Goal: Task Accomplishment & Management: Use online tool/utility

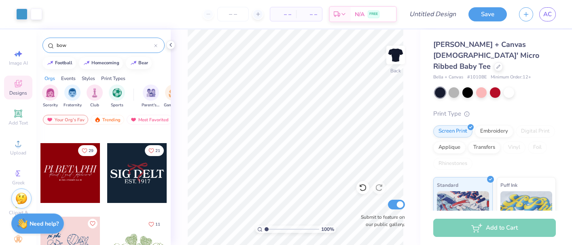
scroll to position [281, 0]
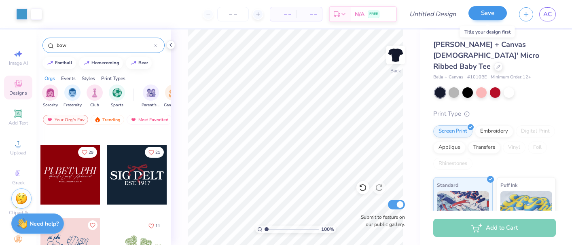
click at [491, 14] on button "Save" at bounding box center [488, 13] width 38 height 14
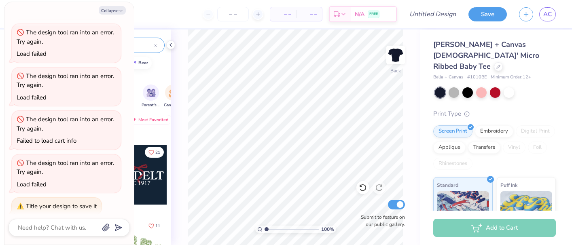
scroll to position [0, 0]
type textarea "x"
click at [434, 21] on input "Design Title" at bounding box center [443, 14] width 40 height 16
type input "d"
type textarea "x"
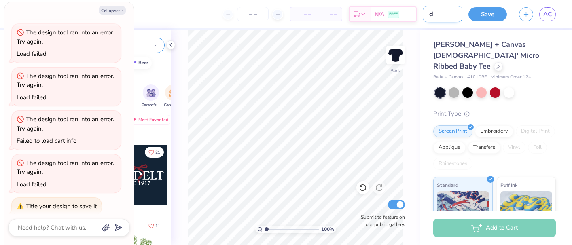
type input "de"
type textarea "x"
type input "des"
type textarea "x"
type input "desi"
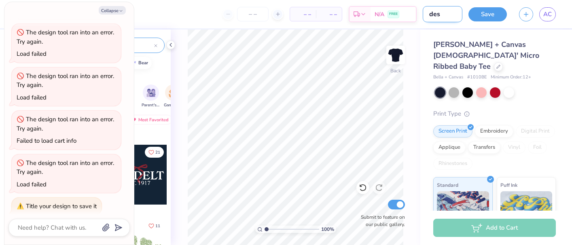
type textarea "x"
type input "desig"
type textarea "x"
type input "design"
type textarea "x"
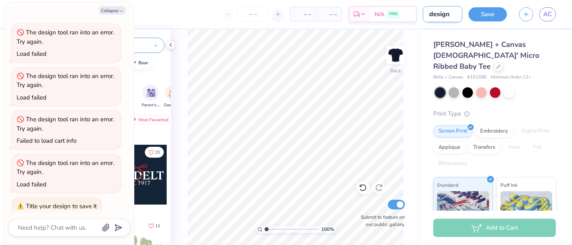
type input "design"
type textarea "x"
type input "design"
type textarea "x"
type input "desig"
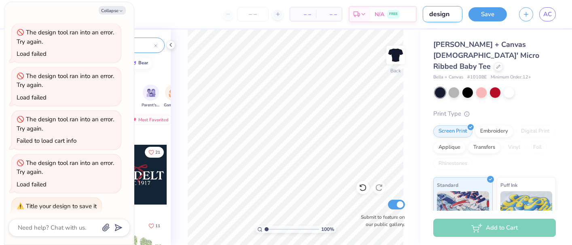
type textarea "x"
type input "desi"
type textarea "x"
type input "des"
type textarea "x"
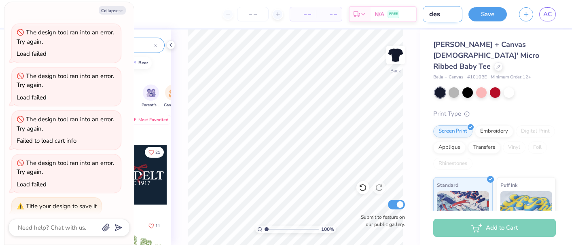
type input "de"
type textarea "x"
type input "d"
type textarea "x"
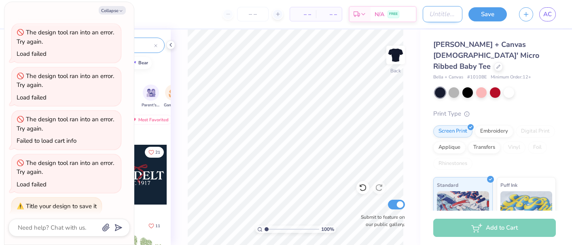
type input "b"
type textarea "x"
type input "bi"
type textarea "x"
type input "bid"
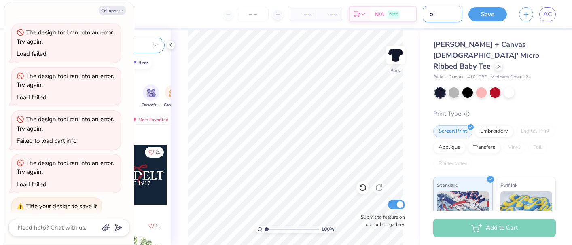
type textarea "x"
type input "bid"
type textarea "x"
type input "bid n"
type textarea "x"
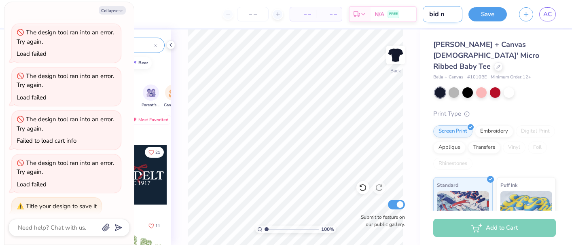
type input "bid ni"
type textarea "x"
type input "bid nig"
type textarea "x"
type input "bid nigh"
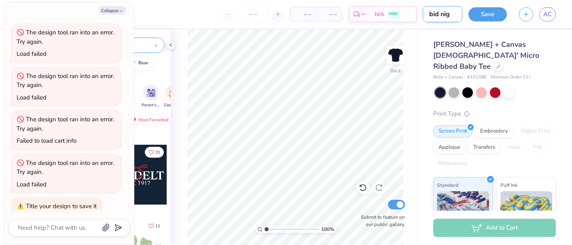
type textarea "x"
type input "bid night"
type textarea "x"
type input "bid night"
type textarea "x"
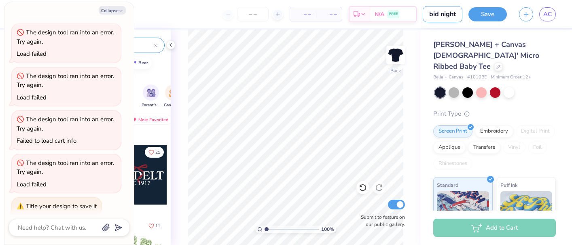
type input "bid night d"
type textarea "x"
type input "bid night de"
type textarea "x"
type input "bid night des"
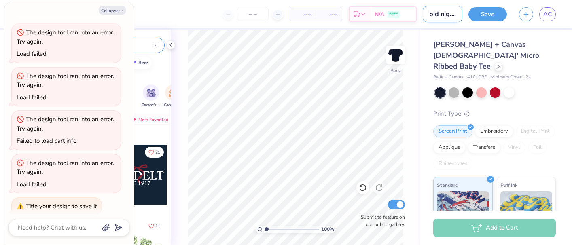
type textarea "x"
type input "bid night desi"
type textarea "x"
type input "bid night desig"
type textarea "x"
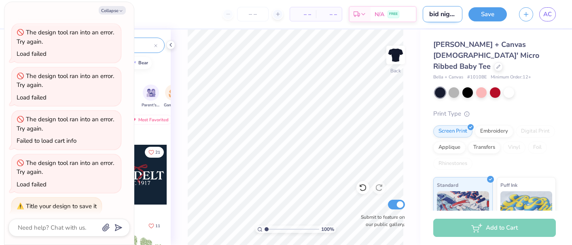
type input "bid night design"
type textarea "x"
type input "bid night design"
type textarea "x"
type input "bid night design 2"
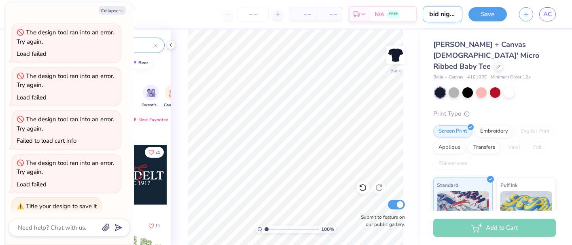
type textarea "x"
type input "bid night design 2"
click at [485, 16] on button "Save" at bounding box center [488, 13] width 38 height 14
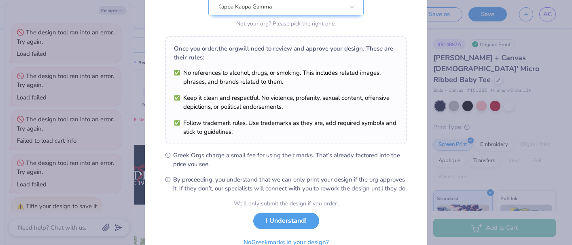
scroll to position [102, 0]
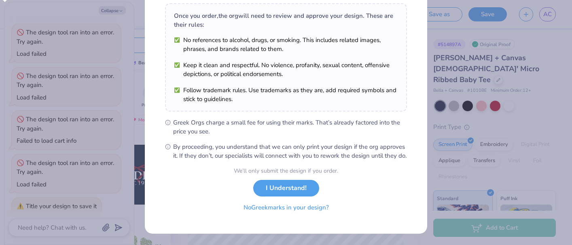
click at [310, 207] on button "No Greek marks in your design?" at bounding box center [286, 208] width 99 height 17
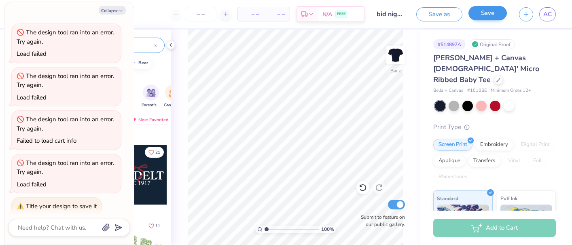
click at [497, 10] on button "Save" at bounding box center [488, 13] width 38 height 14
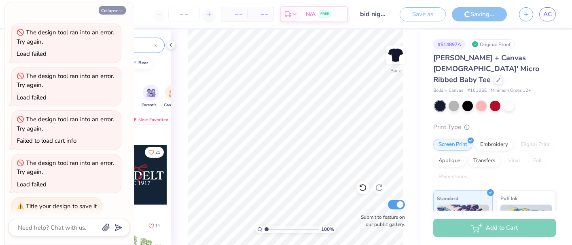
click at [116, 11] on button "Collapse" at bounding box center [112, 10] width 27 height 9
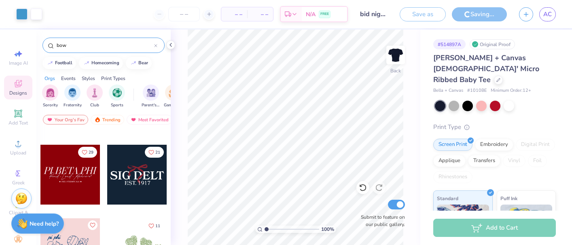
type textarea "x"
click at [525, 15] on icon "button" at bounding box center [526, 13] width 7 height 7
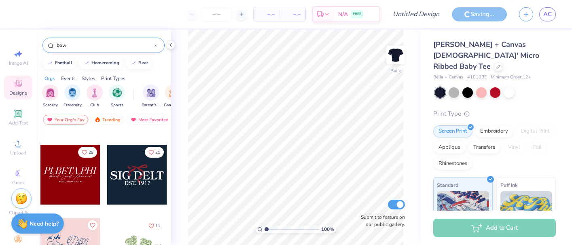
click at [145, 187] on div at bounding box center [137, 175] width 60 height 60
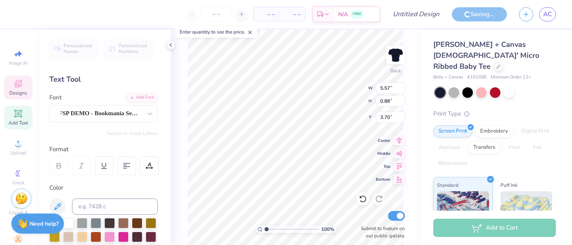
scroll to position [0, 0]
type textarea "Kappa"
type input "6.49"
type input "1.97"
type input "3.00"
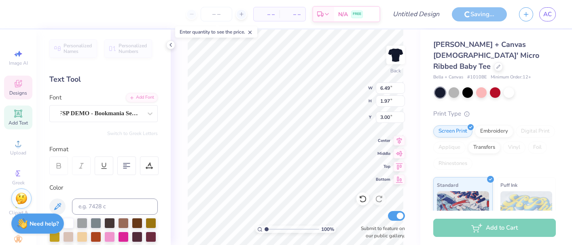
type input "3.73"
type input "2.37"
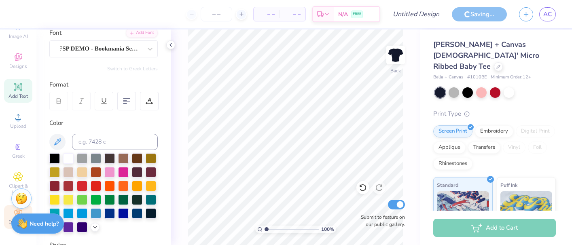
scroll to position [0, 0]
click at [10, 215] on div "Decorate" at bounding box center [18, 217] width 28 height 24
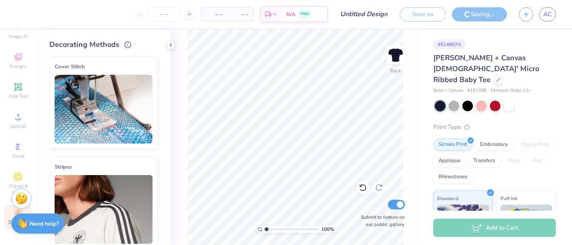
type input "bid night design 2"
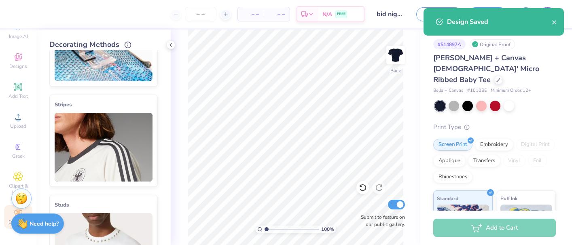
scroll to position [79, 0]
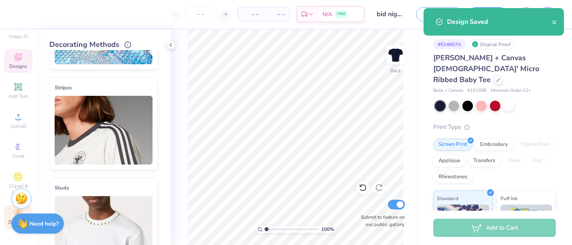
click at [28, 61] on div "Designs" at bounding box center [18, 61] width 28 height 24
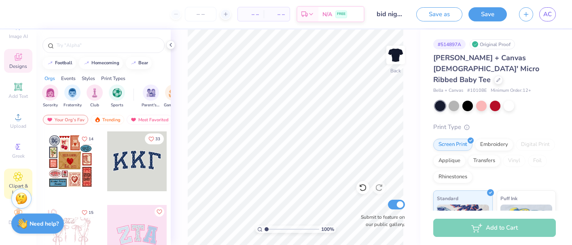
click at [13, 177] on div "Clipart & logos" at bounding box center [18, 184] width 28 height 30
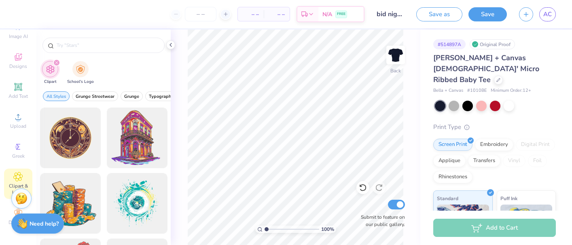
scroll to position [0, 0]
type input "bow"
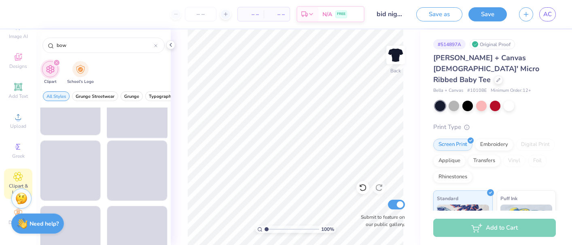
scroll to position [1737, 0]
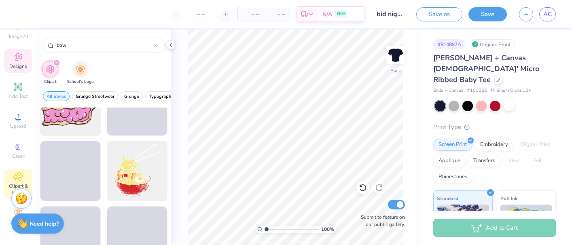
click at [23, 62] on div "Designs" at bounding box center [18, 61] width 28 height 24
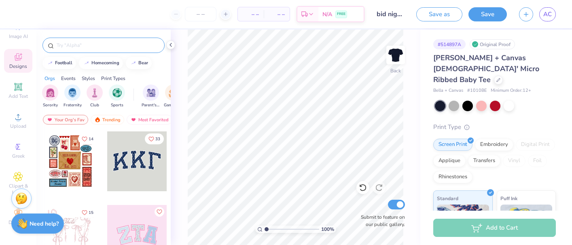
click at [115, 44] on input "text" at bounding box center [108, 45] width 104 height 8
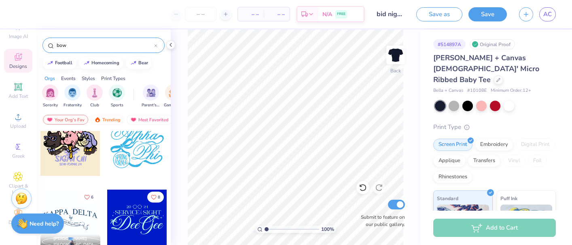
scroll to position [4277, 0]
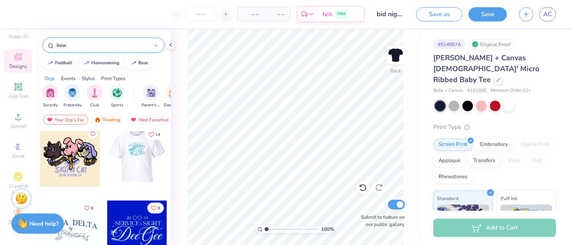
type input "bow"
click at [149, 151] on div at bounding box center [137, 157] width 60 height 60
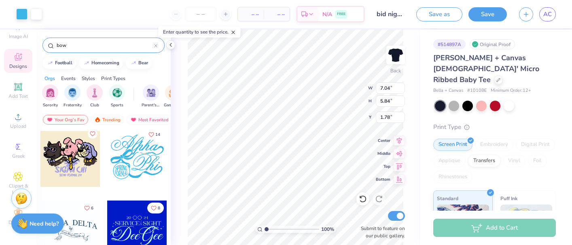
type input "1.49"
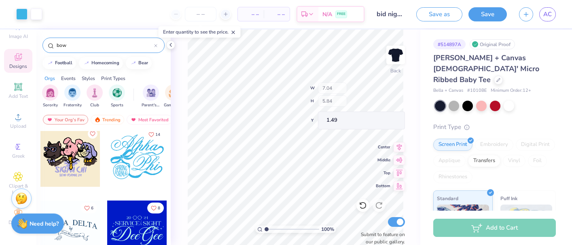
type input "0.27"
type input "0.74"
type input "6.24"
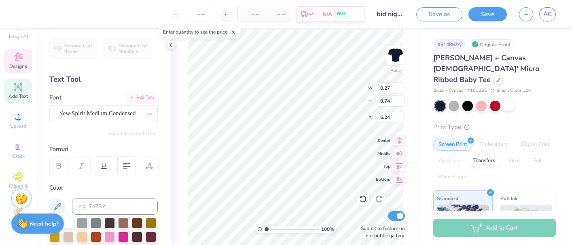
type input "0.07"
type input "0.20"
type input "6.78"
type input "0.12"
type input "0.72"
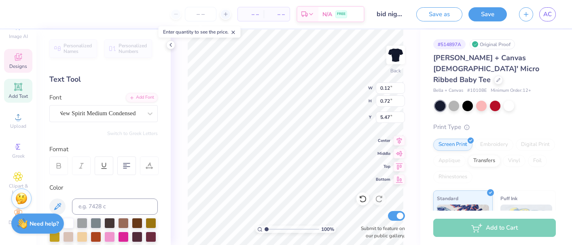
type input "9.27"
type input "2.07"
type input "10.30"
type input "0.27"
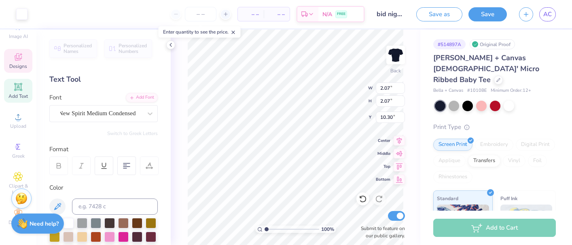
type input "0.66"
type input "10.68"
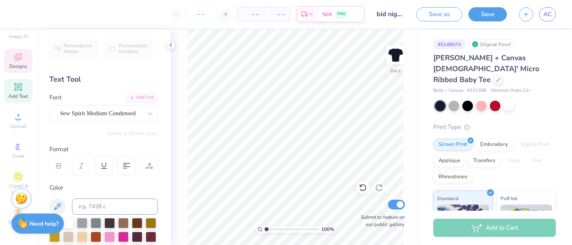
click at [22, 58] on icon at bounding box center [18, 57] width 10 height 10
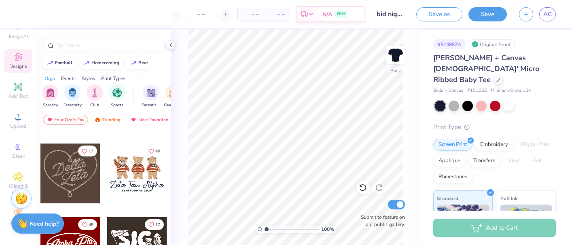
scroll to position [95, 0]
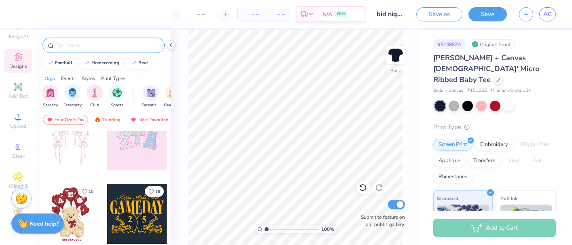
click at [115, 47] on input "text" at bounding box center [108, 45] width 104 height 8
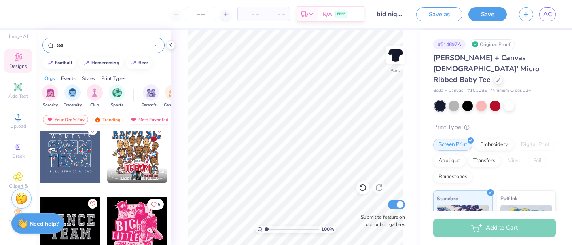
scroll to position [82, 0]
type input "tea party"
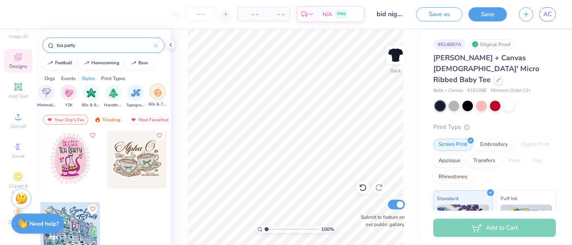
scroll to position [0, 468]
click at [51, 96] on img "filter for Minimalist" at bounding box center [50, 91] width 9 height 9
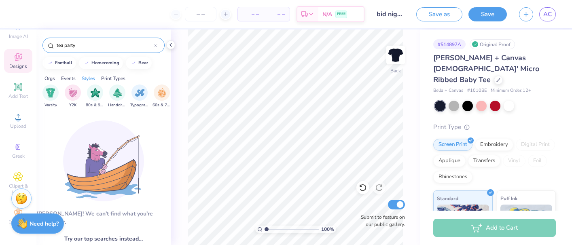
click at [157, 47] on div "tea party" at bounding box center [104, 45] width 122 height 15
click at [154, 44] on input "tea party" at bounding box center [105, 45] width 98 height 8
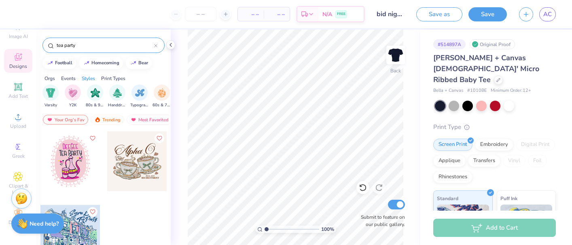
click at [156, 45] on icon at bounding box center [155, 45] width 3 height 3
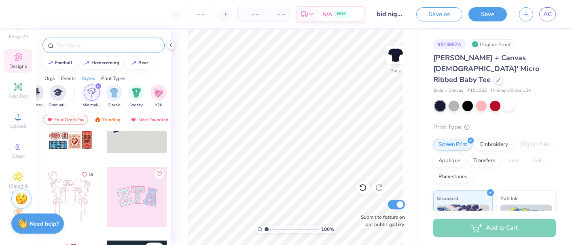
scroll to position [42, 0]
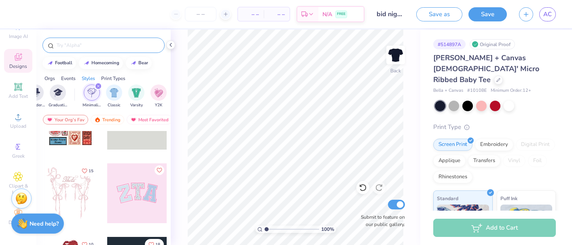
click at [98, 86] on icon "filter for Minimalist" at bounding box center [98, 86] width 2 height 2
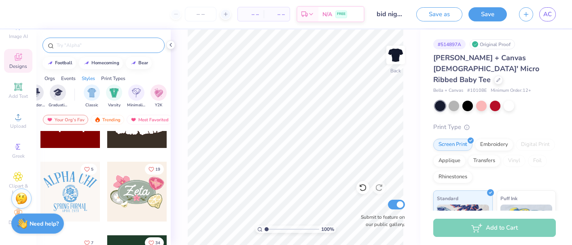
scroll to position [434, 0]
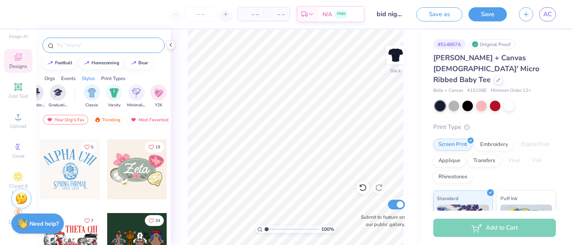
click at [94, 43] on input "text" at bounding box center [108, 45] width 104 height 8
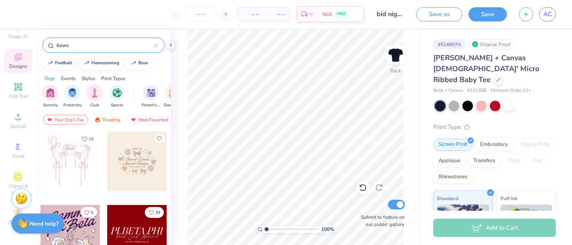
type input "bows"
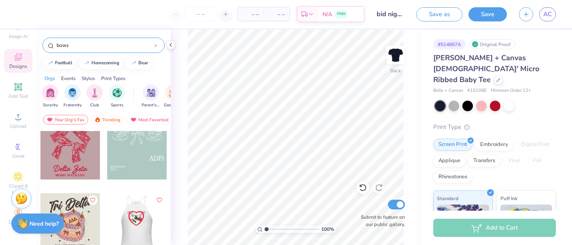
scroll to position [300, 0]
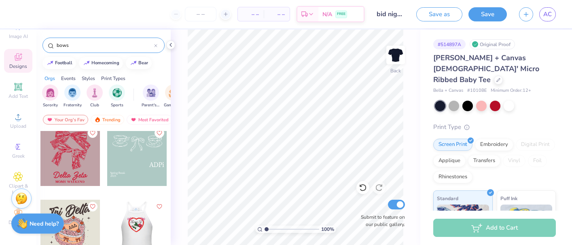
click at [134, 171] on div at bounding box center [137, 156] width 60 height 60
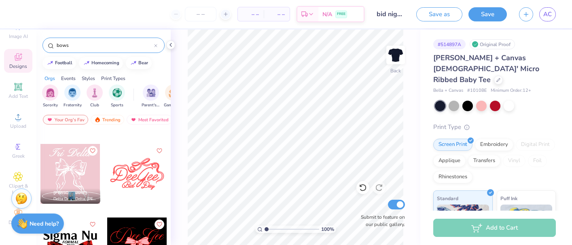
scroll to position [2140, 0]
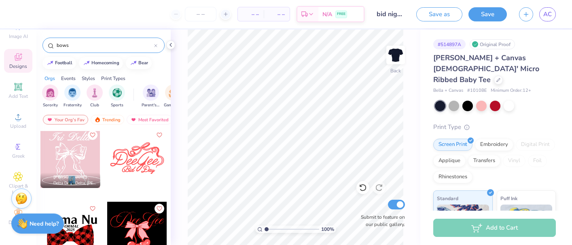
click at [138, 164] on div at bounding box center [137, 158] width 60 height 60
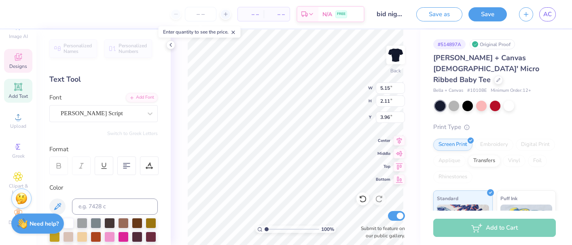
scroll to position [0, 0]
type textarea "D"
type textarea "KappaKappa Gamma"
type input "11.02"
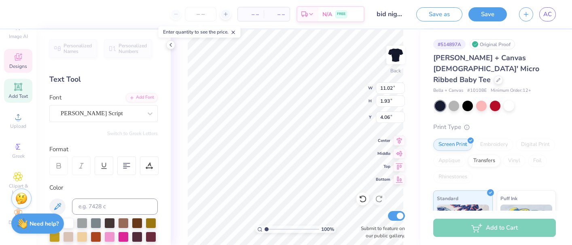
type input "1.93"
type input "4.06"
type input "1.48"
type input "0.89"
type input "5.46"
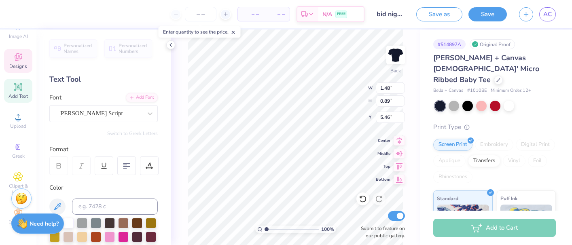
type input "11.02"
type input "1.93"
type input "4.06"
type input "7.14"
type input "1.25"
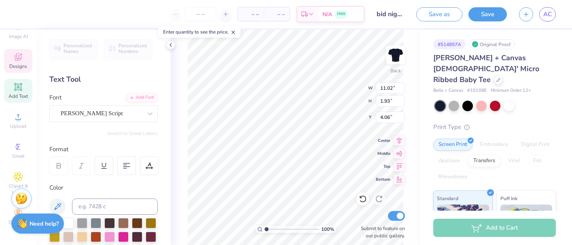
type input "4.73"
type input "5.40"
type input "2.69"
type input "3.00"
type input "2.14"
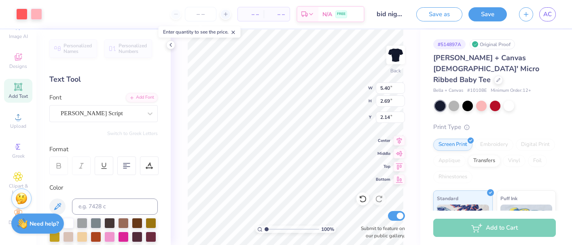
type input "5.03"
type input "3.26"
type input "2.15"
type input "8.97"
type input "1.57"
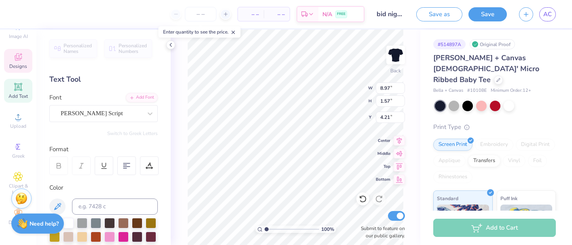
type input "3.89"
type input "4.42"
type input "3.06"
type input "2.69"
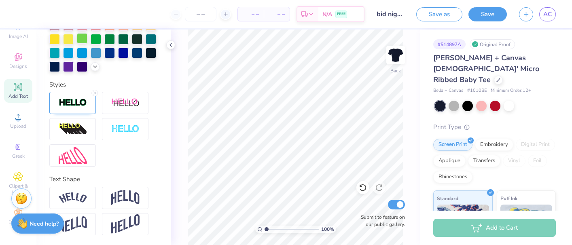
scroll to position [225, 0]
click at [25, 68] on span "Designs" at bounding box center [18, 66] width 18 height 6
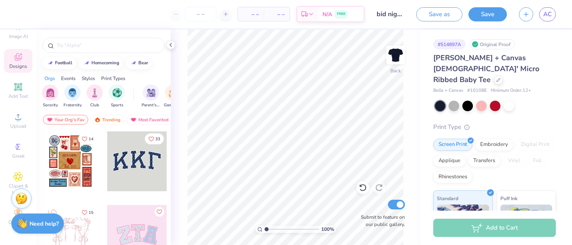
click at [70, 170] on div at bounding box center [70, 162] width 60 height 60
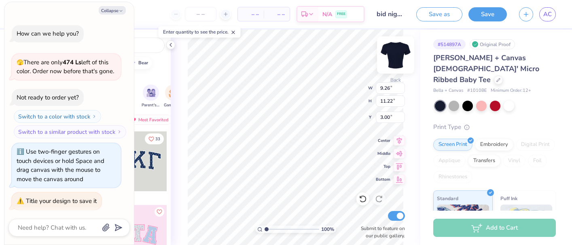
scroll to position [429, 0]
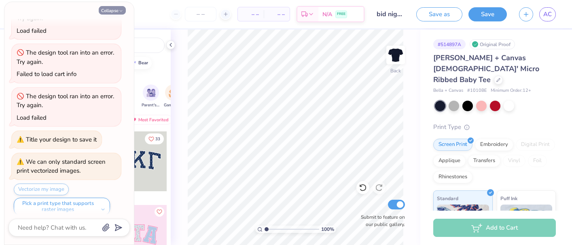
click at [118, 14] on div "Collapse How can we help you? 🫣 There are only 474 Ls left of this color. Order…" at bounding box center [69, 123] width 130 height 243
click at [118, 9] on button "Collapse" at bounding box center [112, 10] width 27 height 9
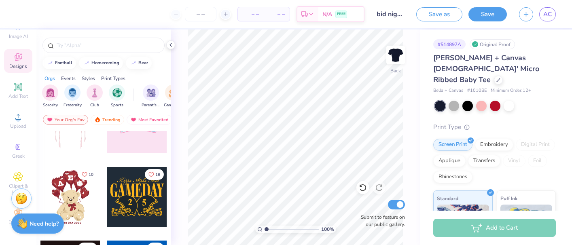
scroll to position [39, 0]
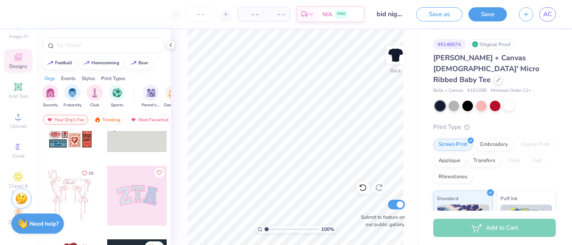
click at [137, 198] on div at bounding box center [137, 196] width 60 height 60
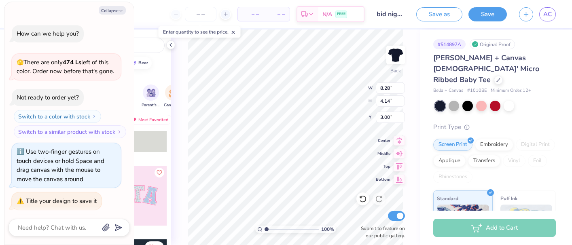
scroll to position [508, 0]
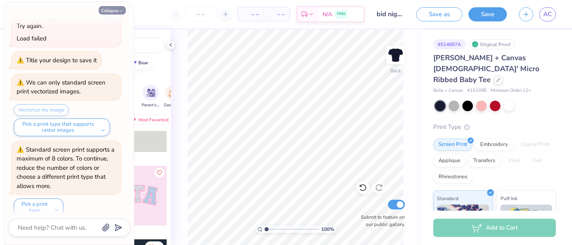
click at [121, 9] on icon "button" at bounding box center [121, 11] width 5 height 5
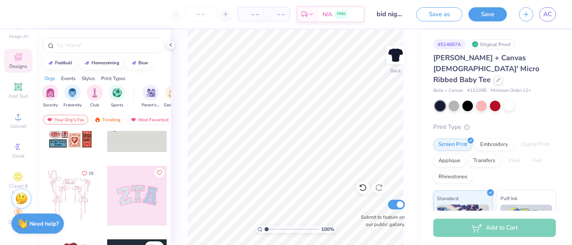
type textarea "x"
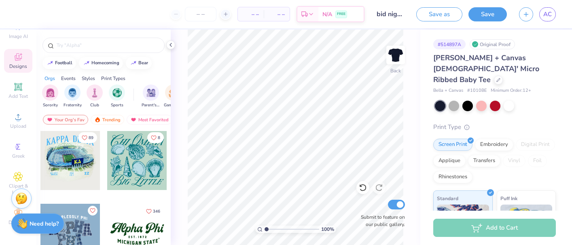
scroll to position [770, 0]
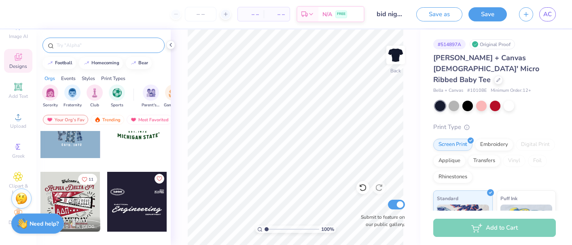
click at [90, 40] on div at bounding box center [104, 45] width 122 height 15
click at [86, 47] on input "text" at bounding box center [108, 45] width 104 height 8
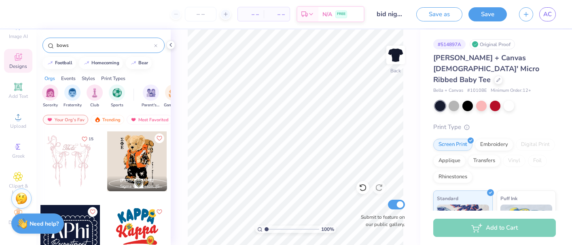
type input "bows"
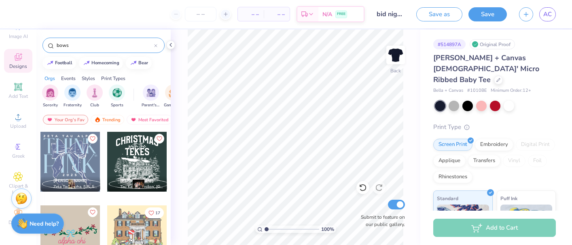
scroll to position [3899, 0]
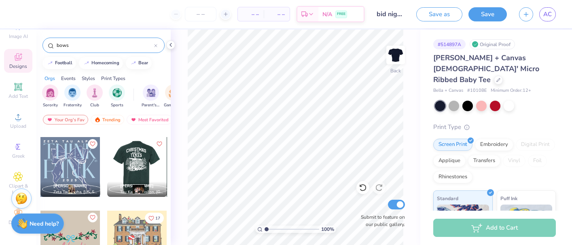
click at [81, 165] on div at bounding box center [70, 167] width 60 height 60
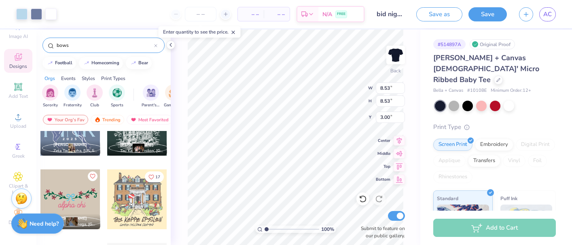
scroll to position [3888, 0]
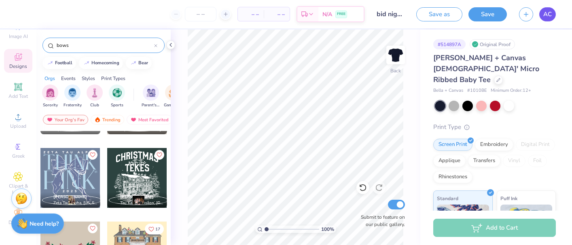
click at [549, 18] on span "AC" at bounding box center [548, 14] width 9 height 9
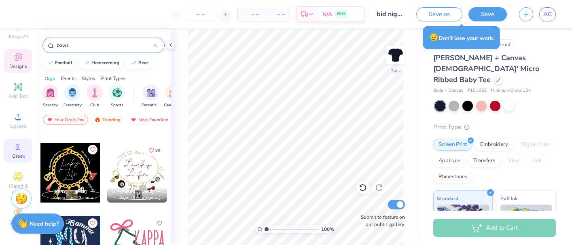
scroll to position [0, 0]
click at [15, 176] on icon at bounding box center [18, 176] width 9 height 9
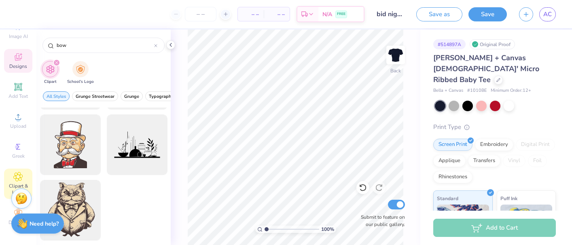
click at [20, 60] on icon at bounding box center [18, 56] width 7 height 7
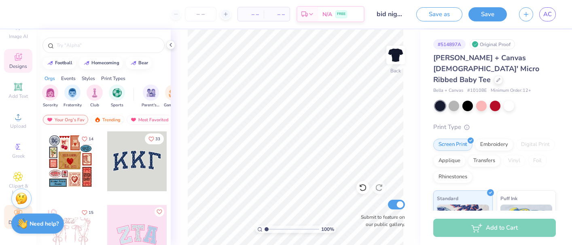
click at [13, 212] on icon at bounding box center [18, 213] width 10 height 10
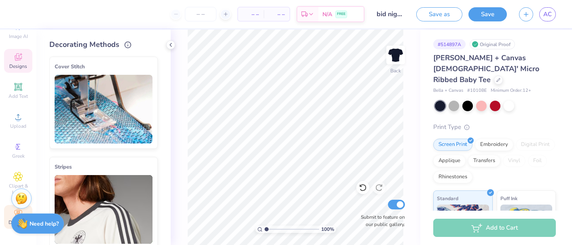
click at [24, 58] on div "Designs" at bounding box center [18, 61] width 28 height 24
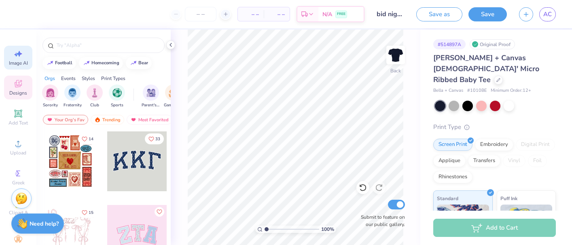
click at [20, 49] on div "Image AI" at bounding box center [18, 58] width 28 height 24
select select "4"
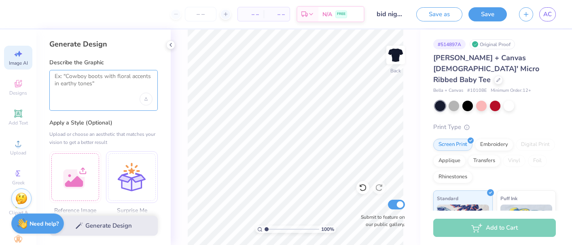
click at [102, 82] on textarea at bounding box center [104, 83] width 98 height 20
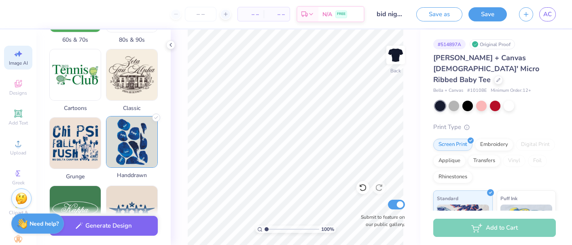
scroll to position [325, 0]
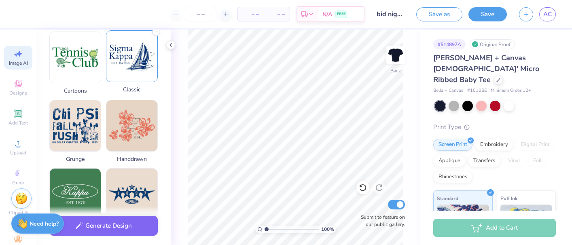
type textarea "Bow Kappa Kappa Gamma tea party"
click at [133, 64] on img at bounding box center [131, 56] width 51 height 51
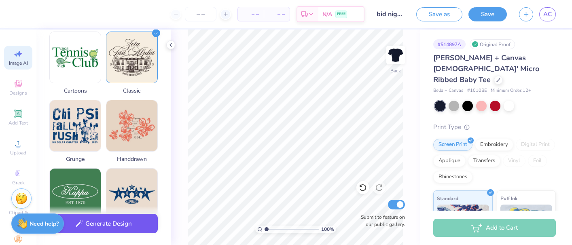
click at [109, 227] on button "Generate Design" at bounding box center [103, 224] width 108 height 20
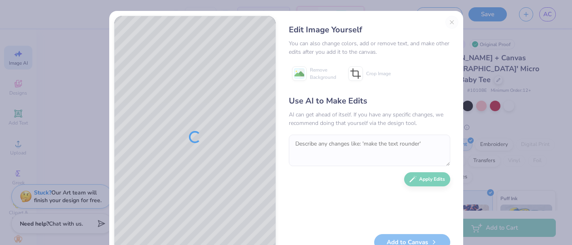
scroll to position [0, 0]
click at [452, 17] on div "Edit Image Yourself You can also change colors, add or remove text, and make ot…" at bounding box center [370, 137] width 178 height 243
click at [451, 21] on div "Edit Image Yourself You can also change colors, add or remove text, and make ot…" at bounding box center [370, 137] width 178 height 243
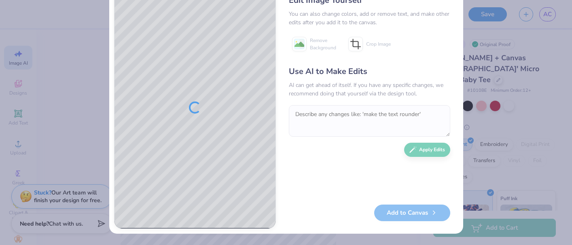
scroll to position [30, 0]
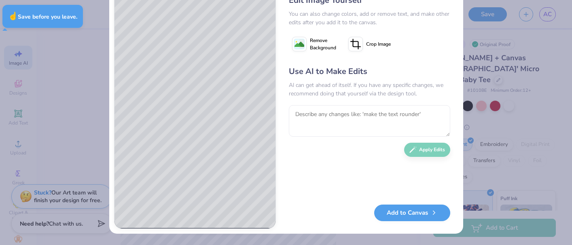
type textarea "x"
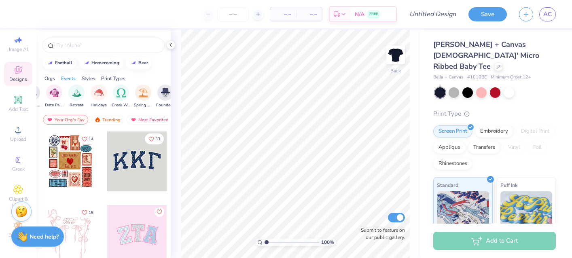
scroll to position [0, 257]
click at [87, 80] on div "Styles" at bounding box center [88, 78] width 13 height 7
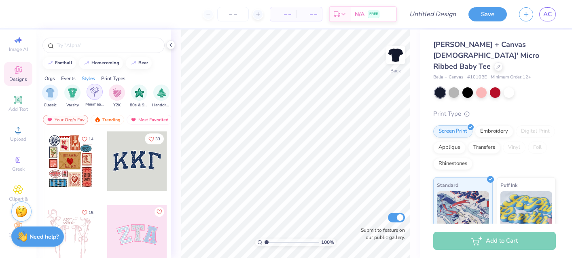
click at [97, 94] on img "filter for Minimalist" at bounding box center [94, 91] width 9 height 9
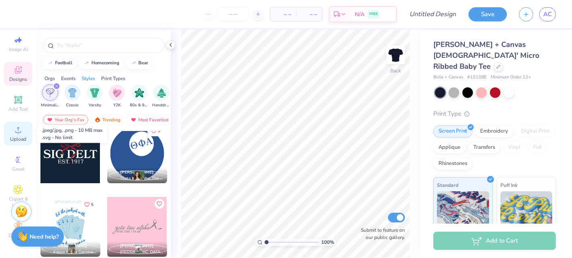
scroll to position [0, 0]
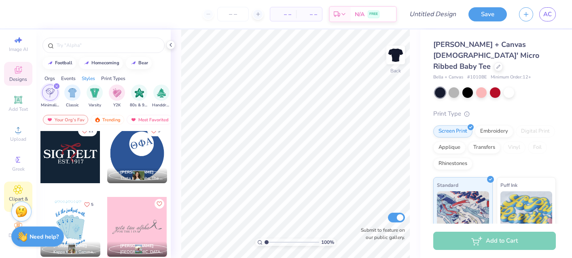
click at [17, 190] on icon at bounding box center [18, 190] width 4 height 4
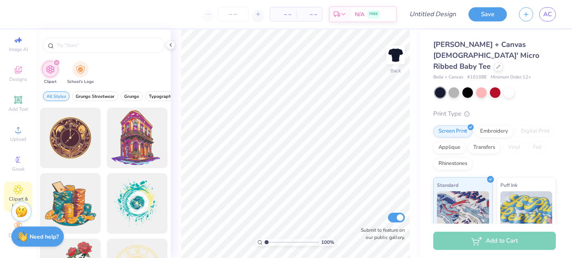
click at [57, 63] on icon "filter for Clipart" at bounding box center [56, 62] width 3 height 3
click at [113, 47] on input "text" at bounding box center [108, 45] width 104 height 8
type input "bow"
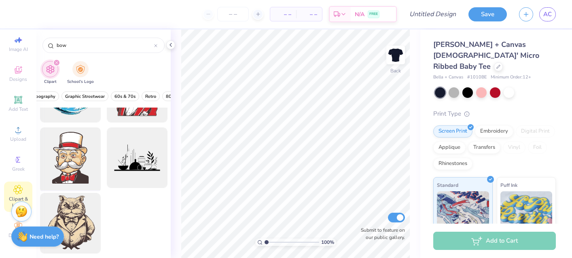
scroll to position [0, 0]
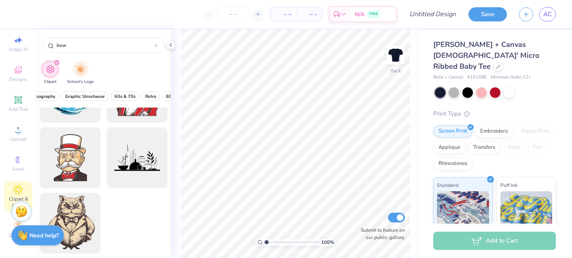
click at [11, 227] on div "Need help? Chat with us." at bounding box center [37, 237] width 53 height 20
click at [10, 222] on div "Decorate" at bounding box center [18, 230] width 28 height 24
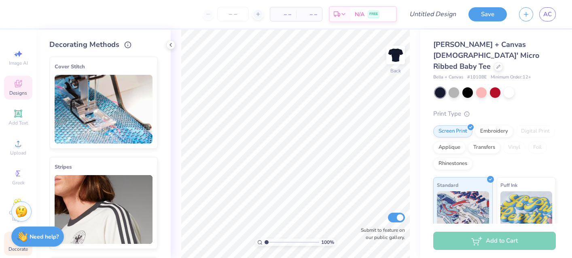
click at [21, 90] on span "Designs" at bounding box center [18, 93] width 18 height 6
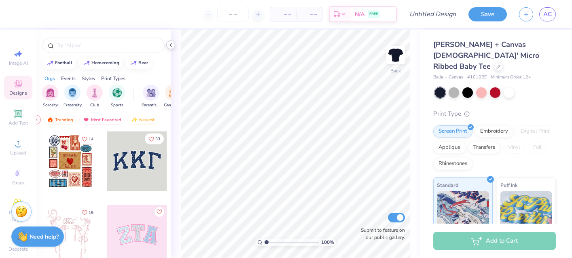
click at [173, 44] on icon at bounding box center [171, 45] width 6 height 6
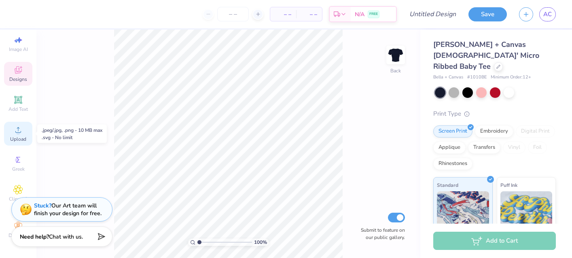
scroll to position [14, 0]
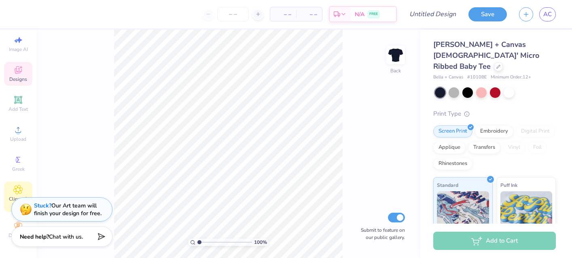
click at [12, 189] on div "Clipart & logos" at bounding box center [18, 197] width 28 height 30
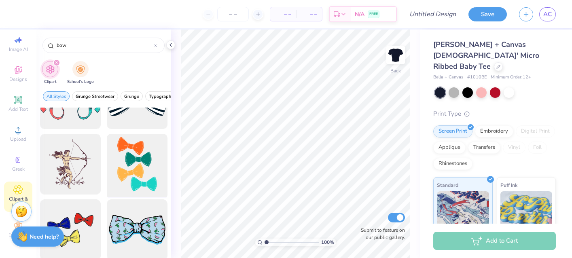
scroll to position [79, 0]
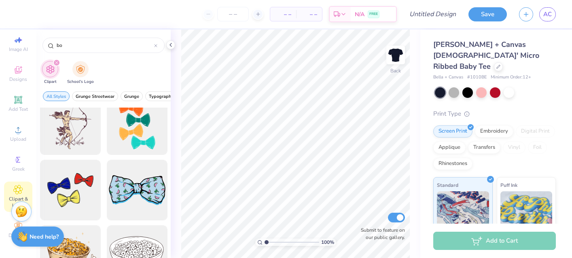
type input "b"
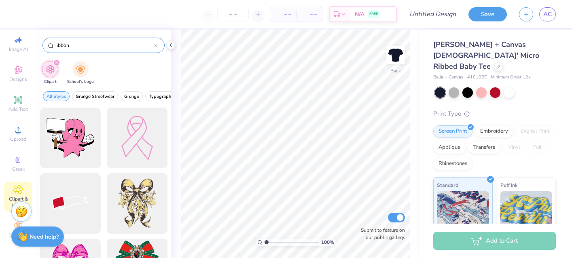
click at [56, 43] on input "ibbon" at bounding box center [105, 45] width 98 height 8
type input "ribbon"
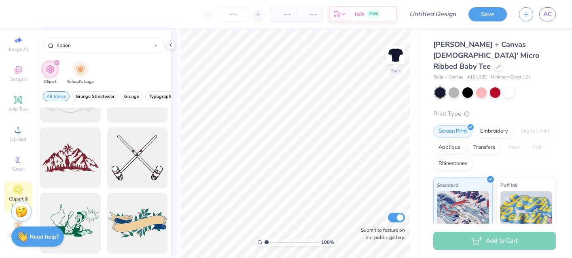
scroll to position [0, 0]
click at [551, 17] on span "AC" at bounding box center [548, 14] width 9 height 9
